Goal: Use online tool/utility: Utilize a website feature to perform a specific function

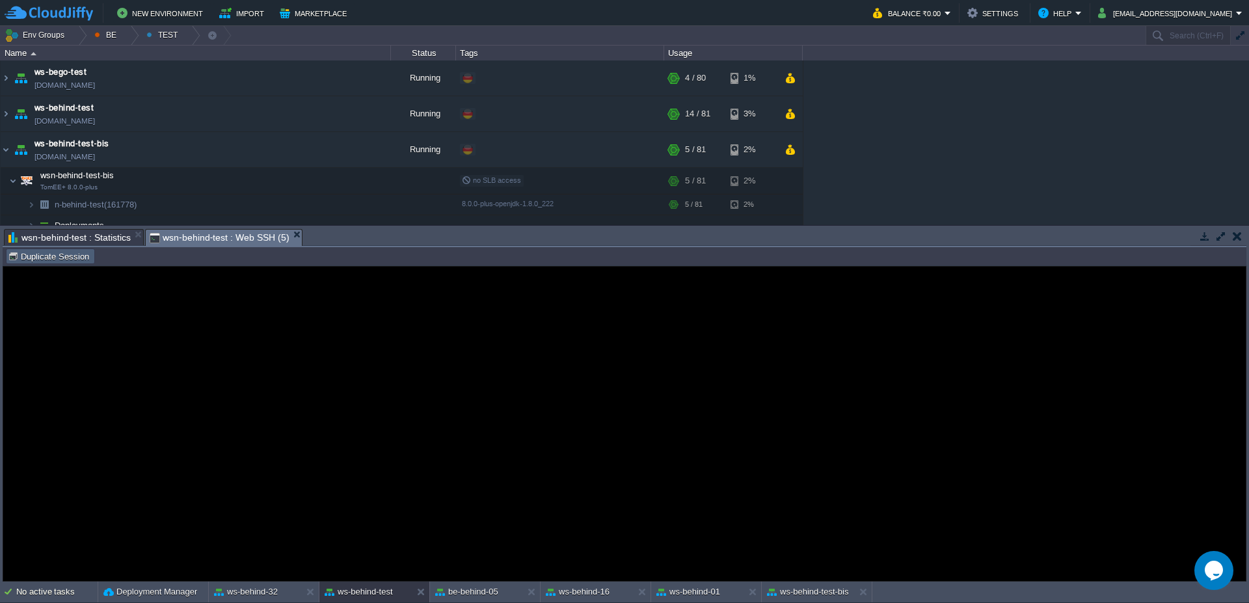
click at [48, 263] on td "Duplicate Session" at bounding box center [50, 257] width 89 height 16
type input "#000000"
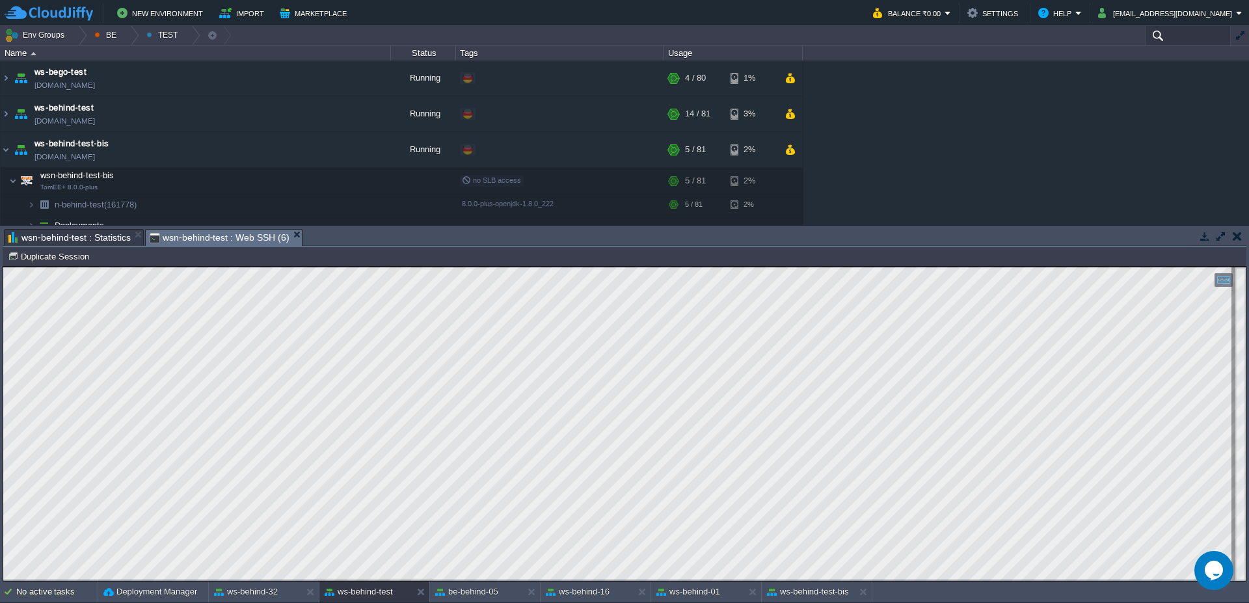
click at [1189, 34] on input "text" at bounding box center [1188, 35] width 85 height 19
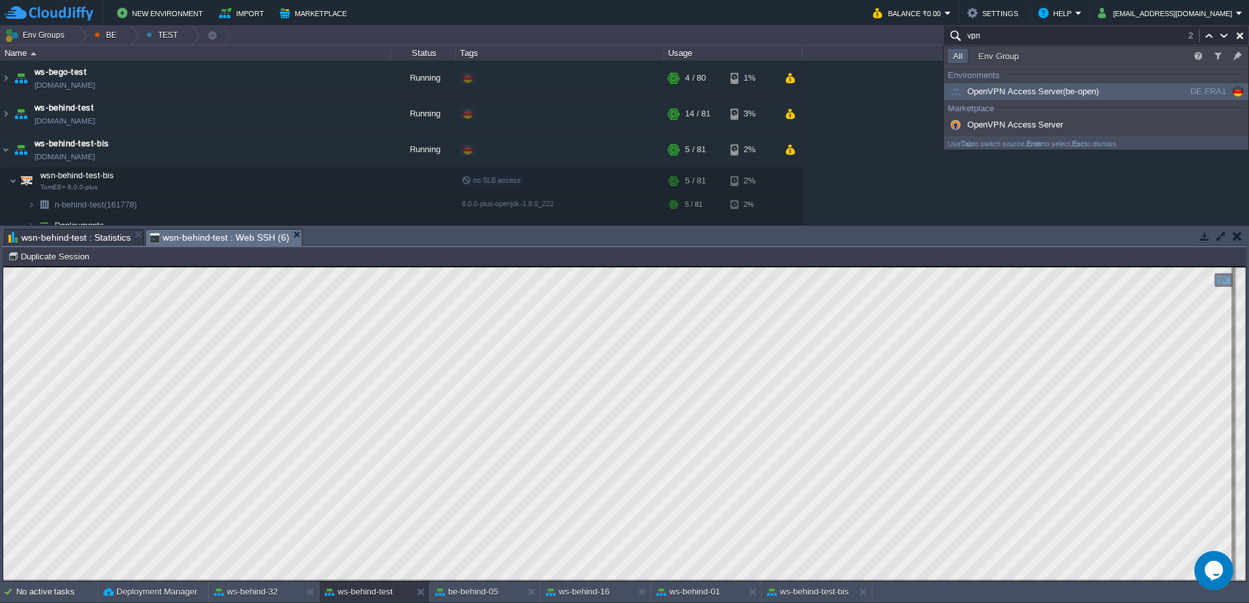
type input "vpn"
click at [1054, 94] on span "OpenVPN Access Server (be-open)" at bounding box center [1023, 92] width 152 height 10
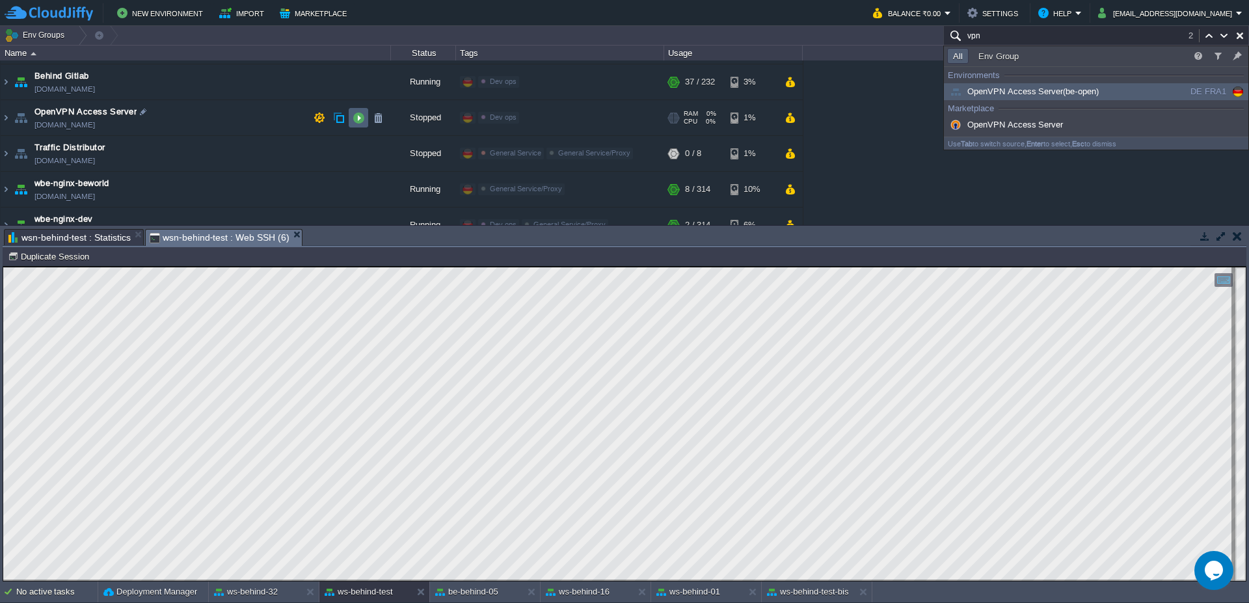
click at [358, 120] on button "button" at bounding box center [359, 118] width 12 height 12
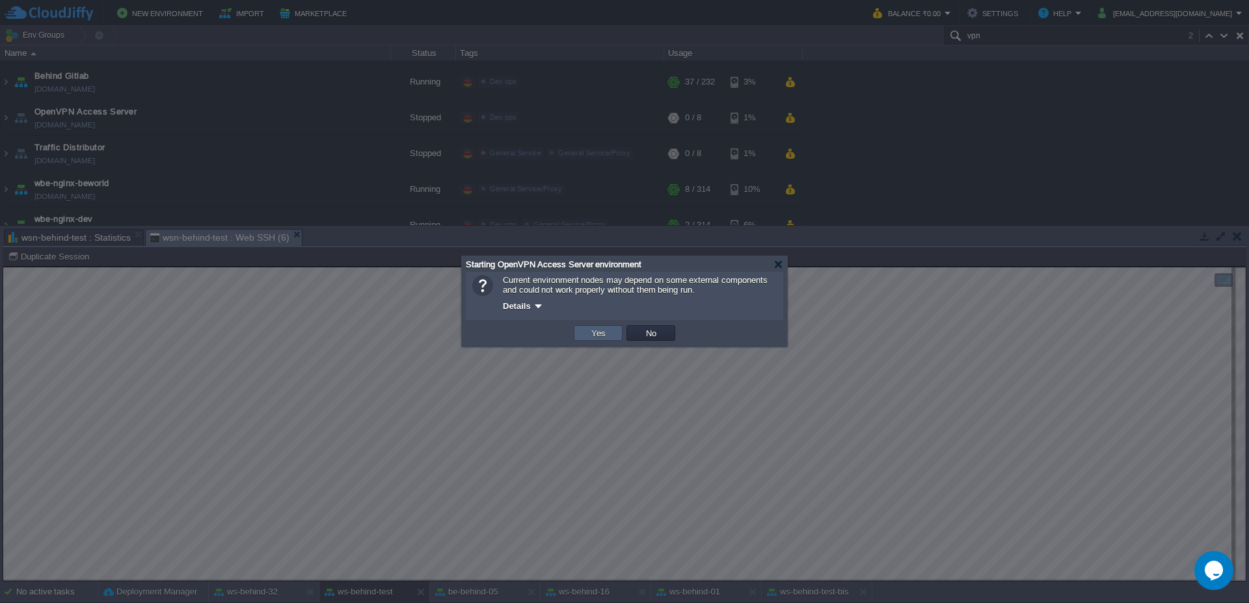
click at [592, 340] on td "Yes" at bounding box center [598, 333] width 49 height 16
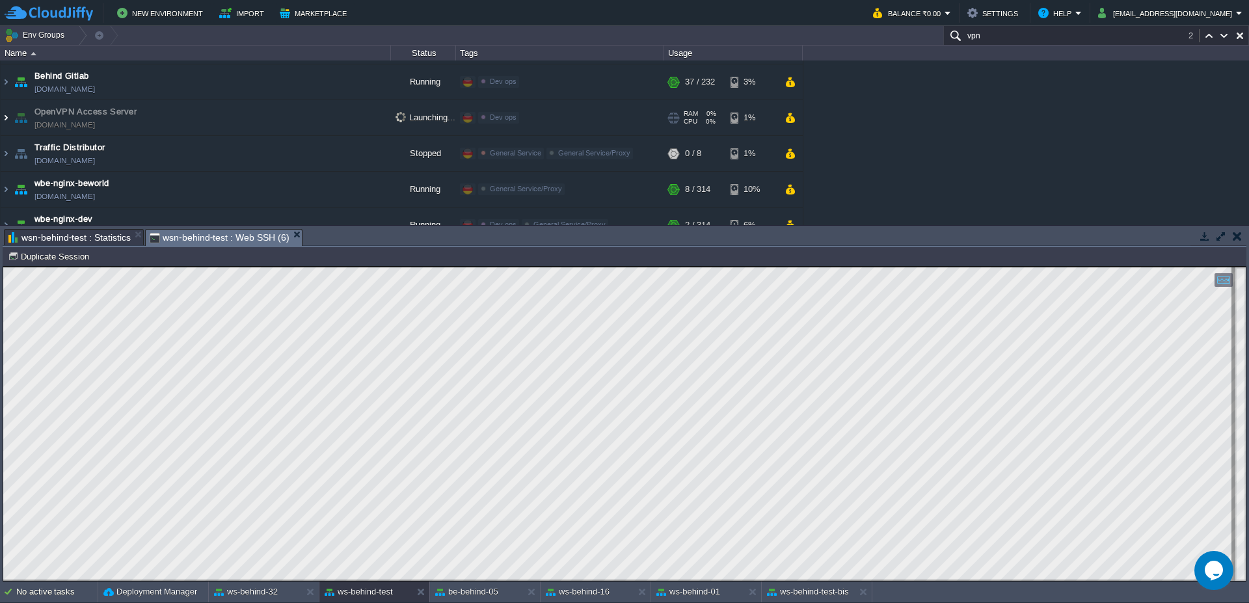
click at [1, 120] on img at bounding box center [6, 117] width 10 height 35
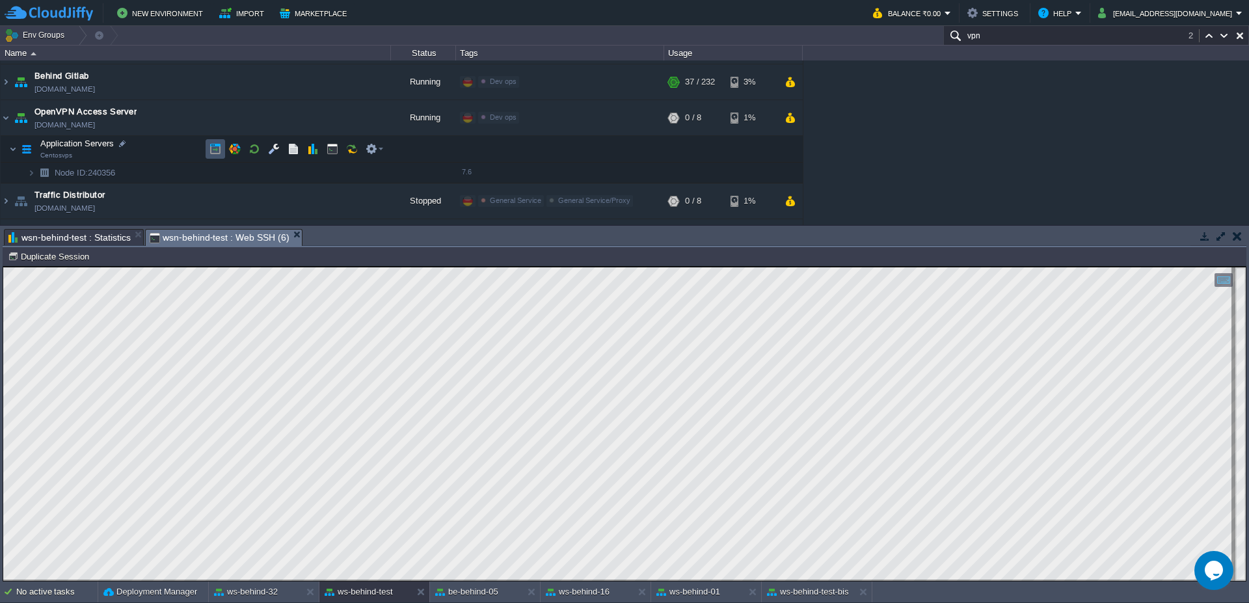
click at [213, 149] on button "button" at bounding box center [215, 149] width 12 height 12
click at [4, 122] on img at bounding box center [6, 117] width 10 height 35
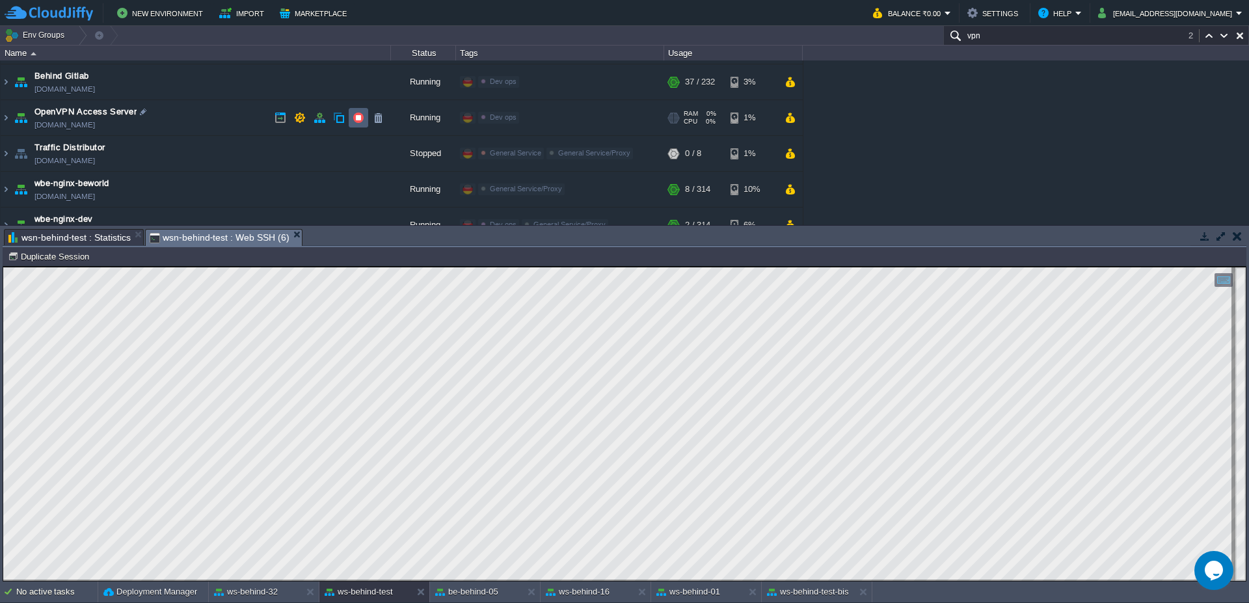
click at [360, 120] on button "button" at bounding box center [359, 118] width 12 height 12
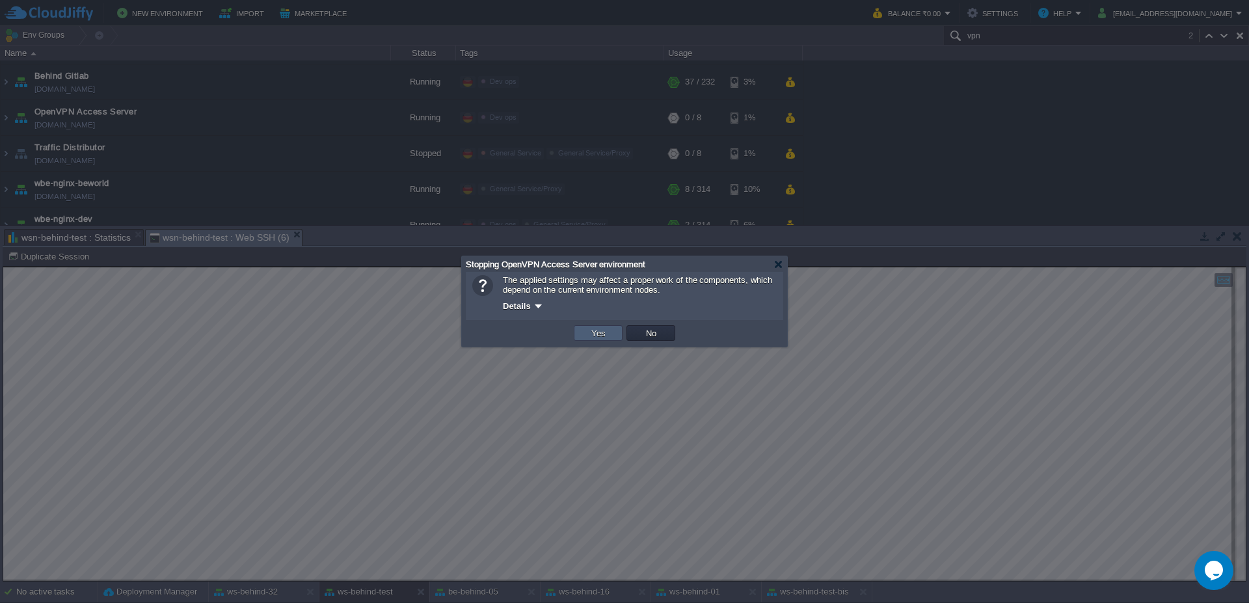
click at [601, 340] on td "Yes" at bounding box center [598, 333] width 49 height 16
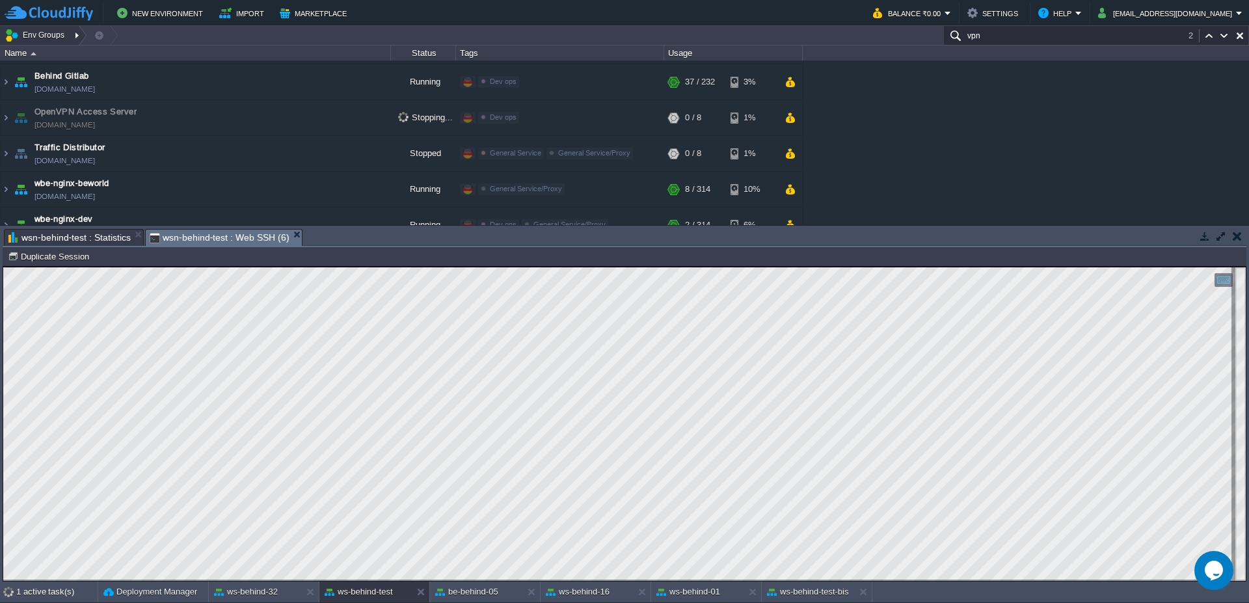
click at [75, 36] on div at bounding box center [79, 35] width 18 height 19
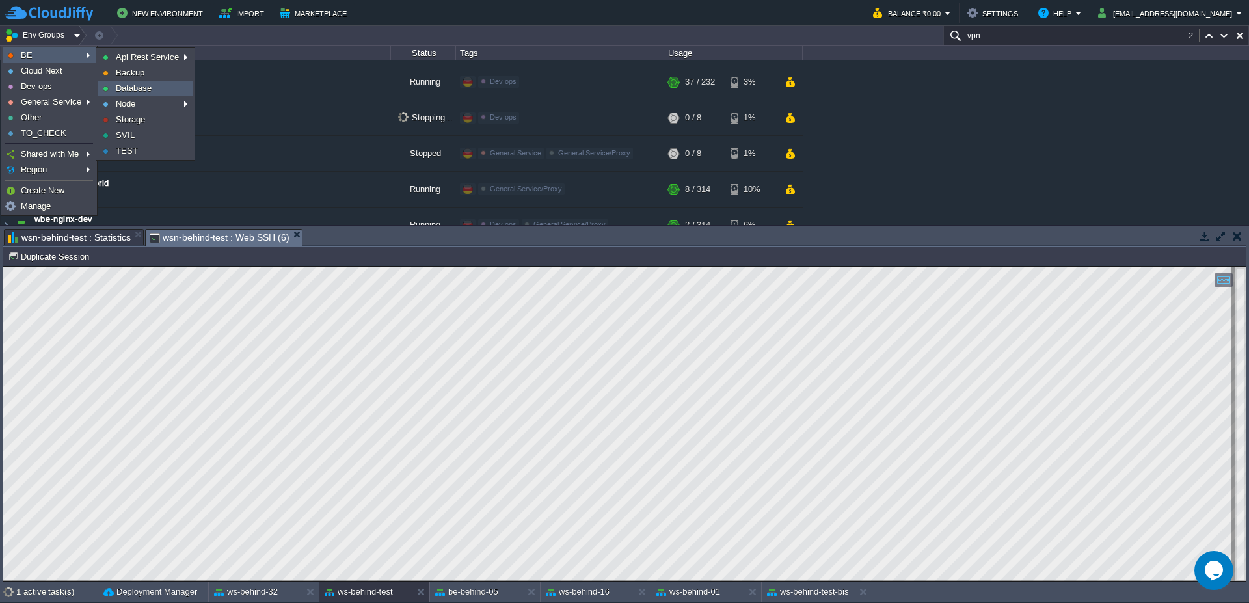
click at [137, 90] on span "Database" at bounding box center [134, 88] width 36 height 10
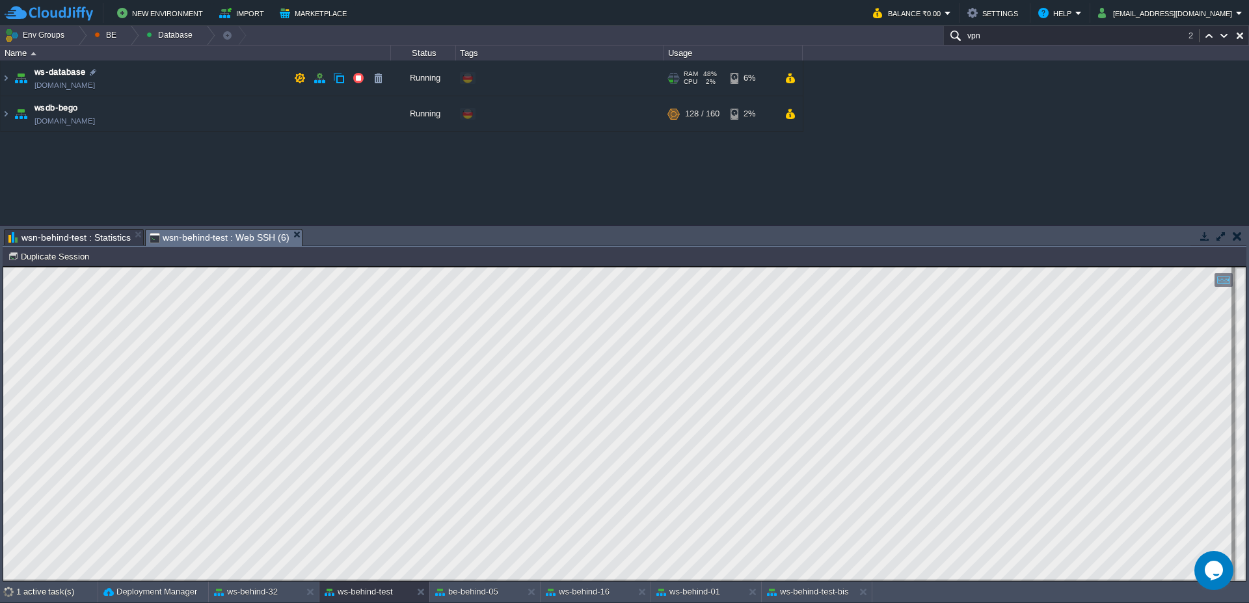
scroll to position [0, 0]
click at [1, 83] on img at bounding box center [6, 78] width 10 height 35
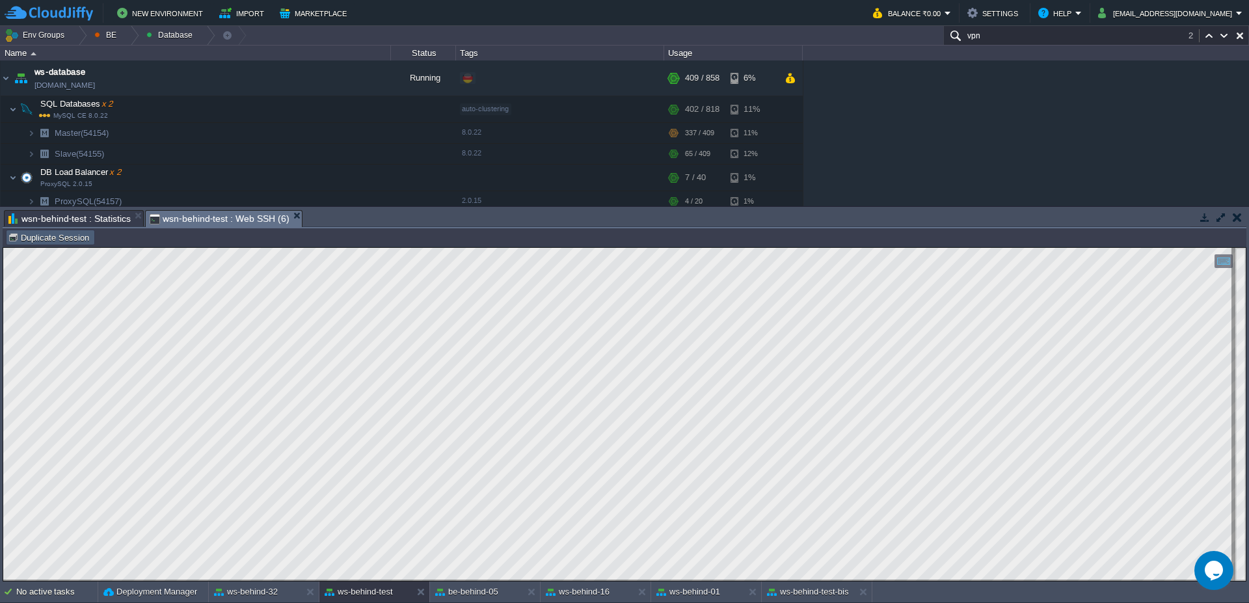
click at [49, 243] on button "Duplicate Session" at bounding box center [50, 238] width 85 height 12
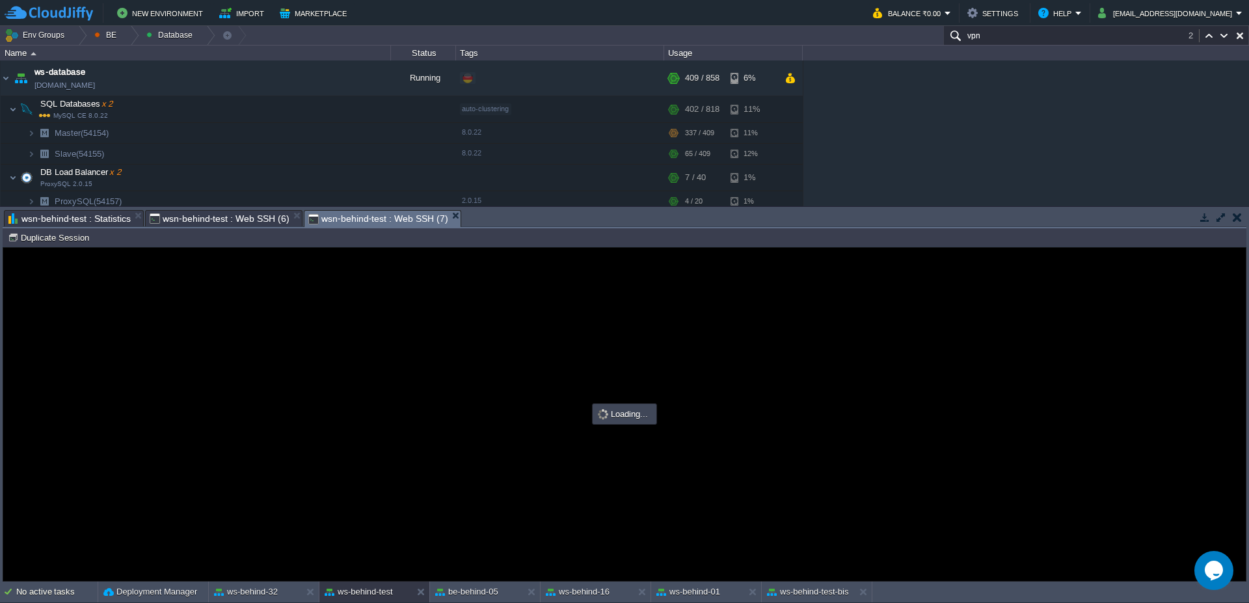
click at [230, 221] on span "wsn-behind-test : Web SSH (6)" at bounding box center [220, 219] width 140 height 16
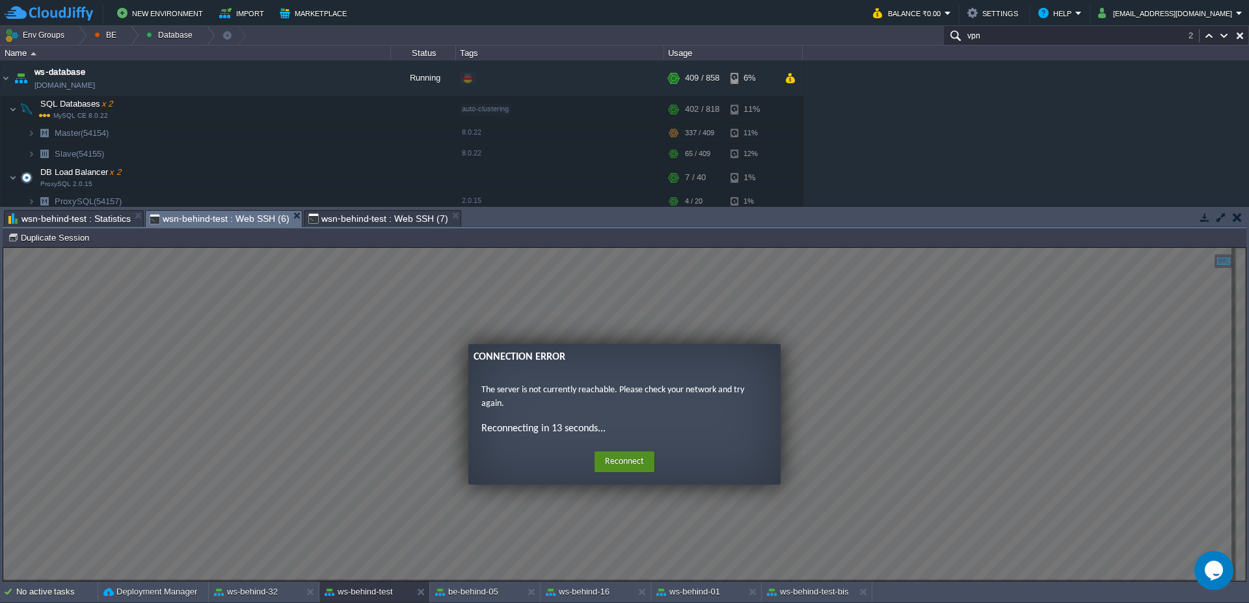
click at [625, 470] on button "Reconnect" at bounding box center [625, 462] width 60 height 21
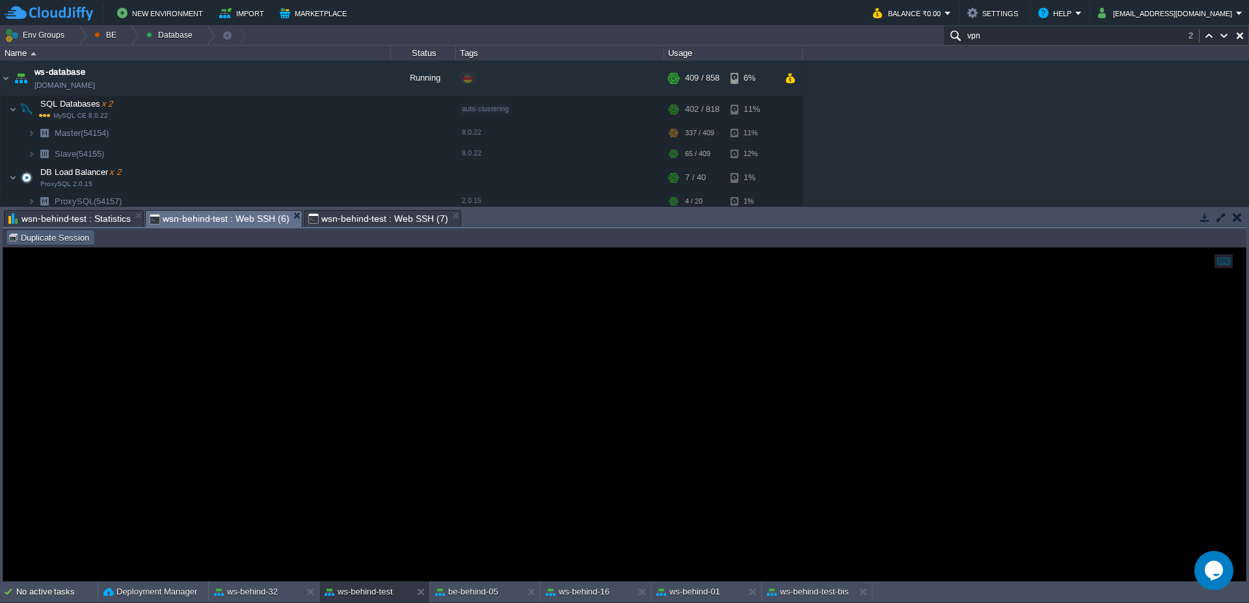
click at [68, 243] on td "Duplicate Session" at bounding box center [50, 238] width 89 height 16
type input "#000000"
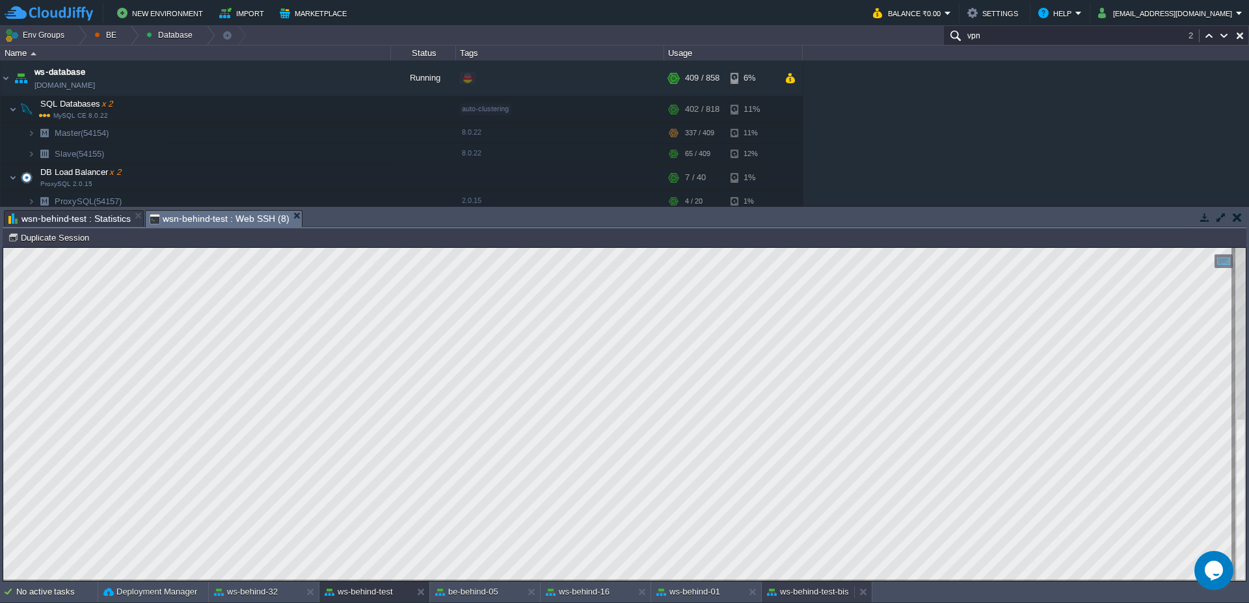
click at [833, 596] on button "ws-behind-test-bis" at bounding box center [808, 592] width 82 height 13
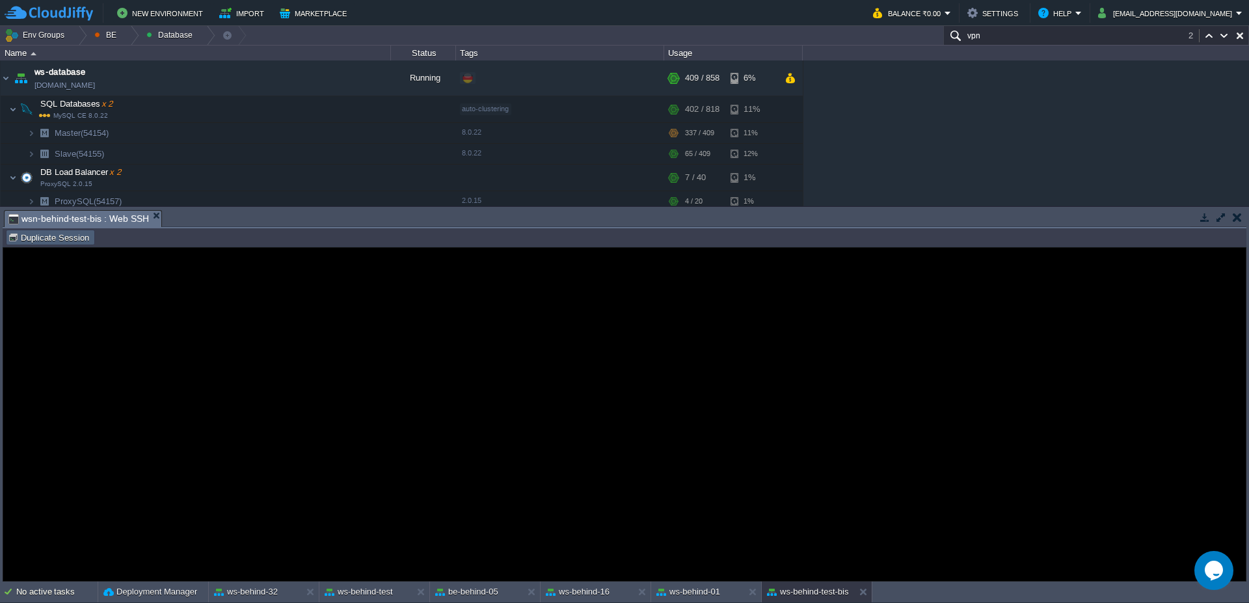
click at [79, 236] on button "Duplicate Session" at bounding box center [50, 238] width 85 height 12
type input "#000000"
